Goal: Transaction & Acquisition: Purchase product/service

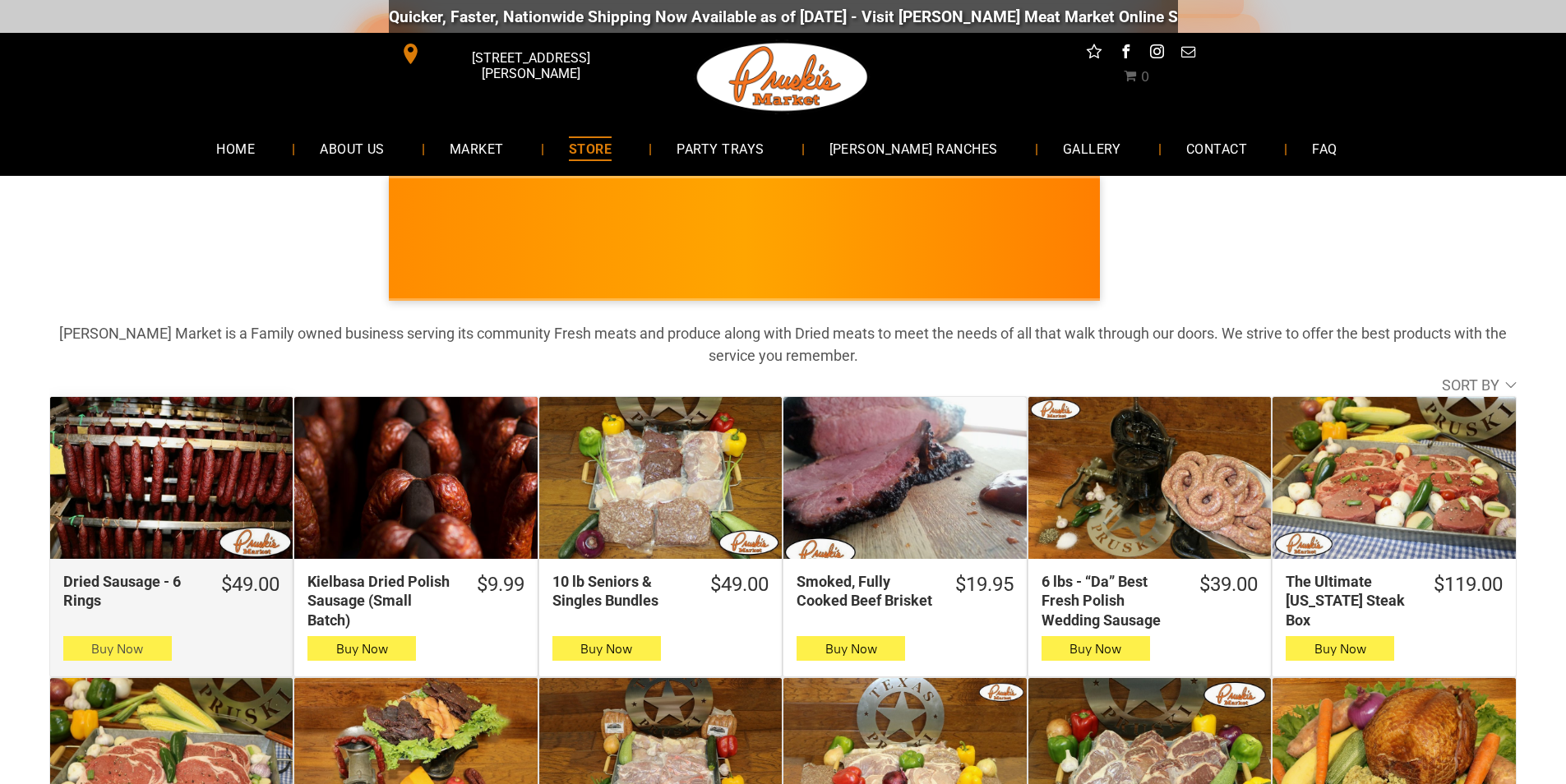
click at [90, 645] on button "Buy Now" at bounding box center [117, 649] width 108 height 25
click at [82, 654] on button "Buy Now" at bounding box center [117, 649] width 108 height 25
click at [117, 652] on icon "button" at bounding box center [117, 649] width 14 height 12
